Goal: Find specific page/section: Find specific page/section

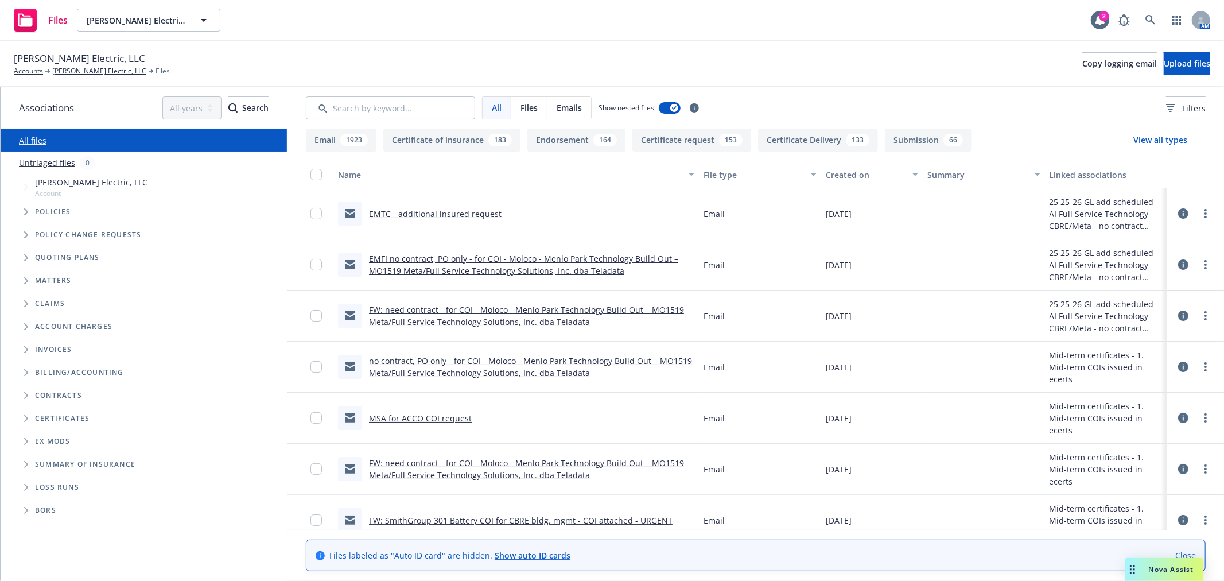
click at [28, 415] on icon "Folder Tree Example" at bounding box center [26, 418] width 5 height 7
click at [35, 463] on icon "Folder Tree Example" at bounding box center [35, 462] width 5 height 7
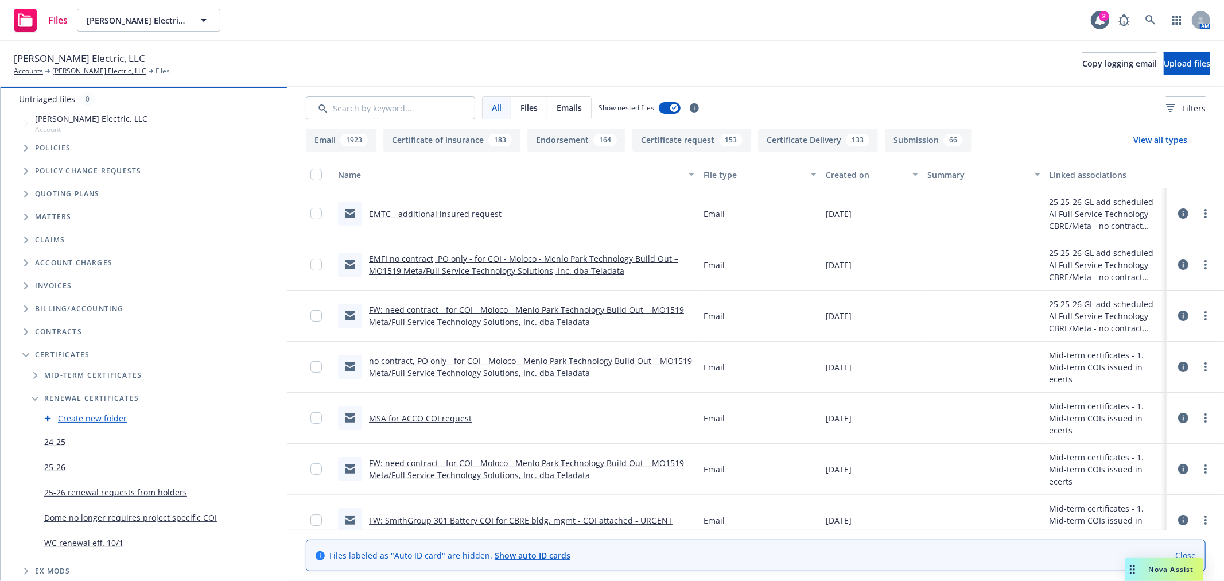
click at [87, 546] on link "WC renewal eff. 10/1" at bounding box center [83, 543] width 79 height 12
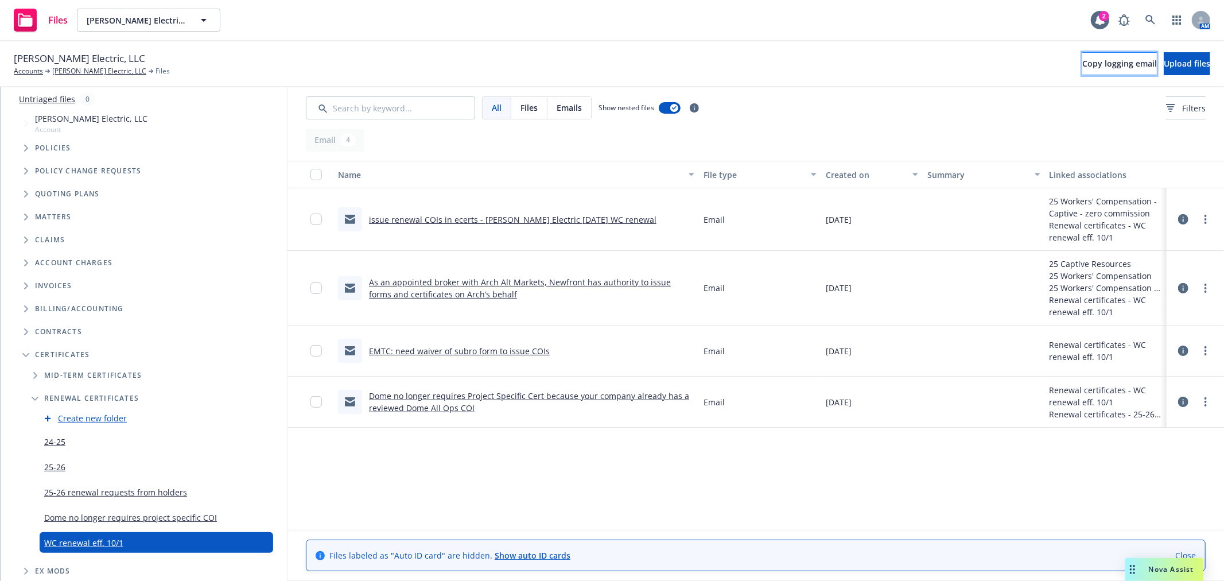
click at [1083, 64] on span "Copy logging email" at bounding box center [1120, 63] width 75 height 11
